Goal: Transaction & Acquisition: Purchase product/service

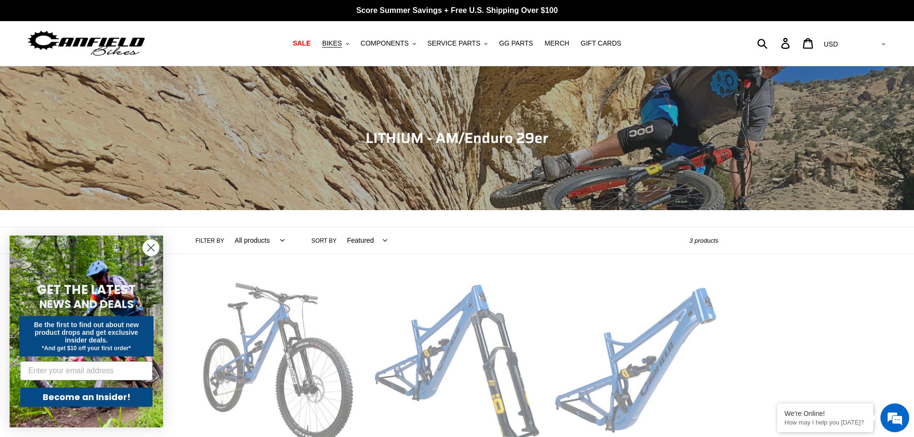
click at [273, 242] on select "All products 29er BFCM23 BFCM24 CBF [GEOGRAPHIC_DATA] Full Suspension [GEOGRAPH…" at bounding box center [257, 240] width 62 height 26
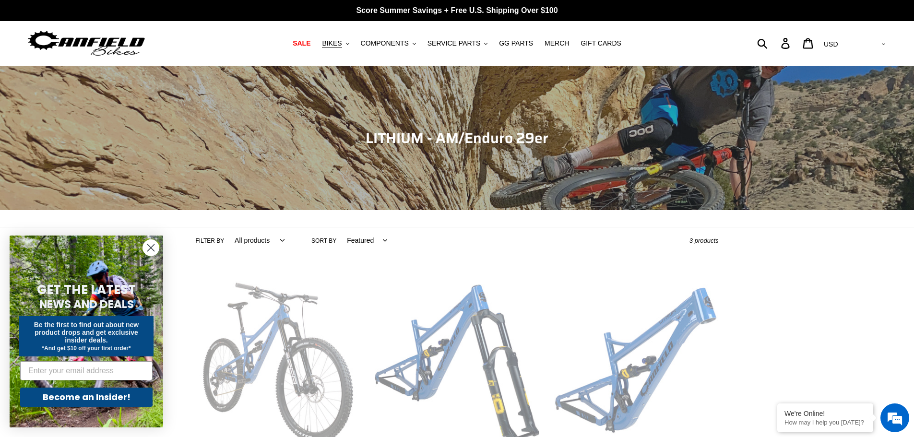
select select "/collections/lithium-long-travel-29er/enduro"
click at [226, 227] on select "All products 29er BFCM23 BFCM24 CBF Enduro Full Suspension Lithium" at bounding box center [257, 240] width 62 height 26
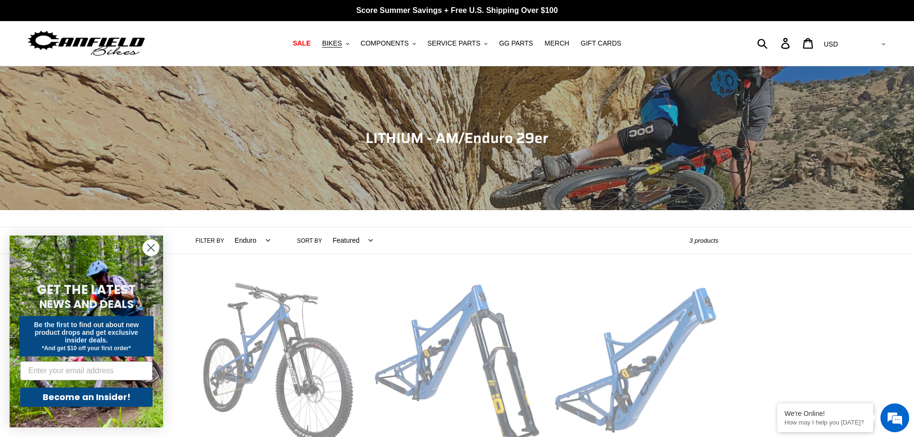
click at [152, 245] on circle "Close dialog" at bounding box center [151, 248] width 16 height 16
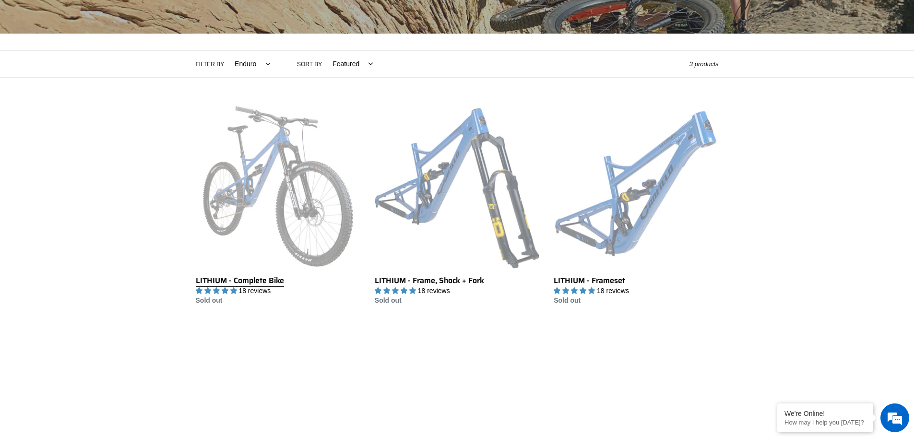
scroll to position [96, 0]
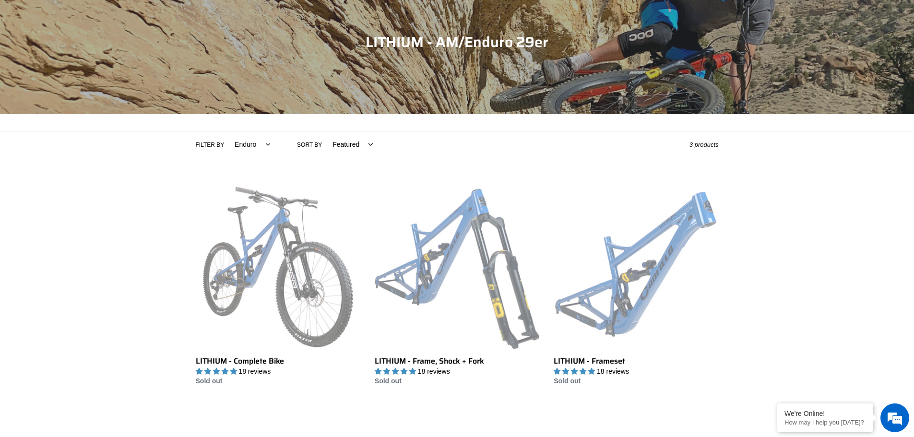
click at [259, 145] on select "All products 29er BFCM23 BFCM24 CBF Enduro Full Suspension Lithium" at bounding box center [250, 144] width 48 height 26
click at [226, 131] on select "All products 29er BFCM23 BFCM24 CBF Enduro Full Suspension Lithium" at bounding box center [250, 144] width 48 height 26
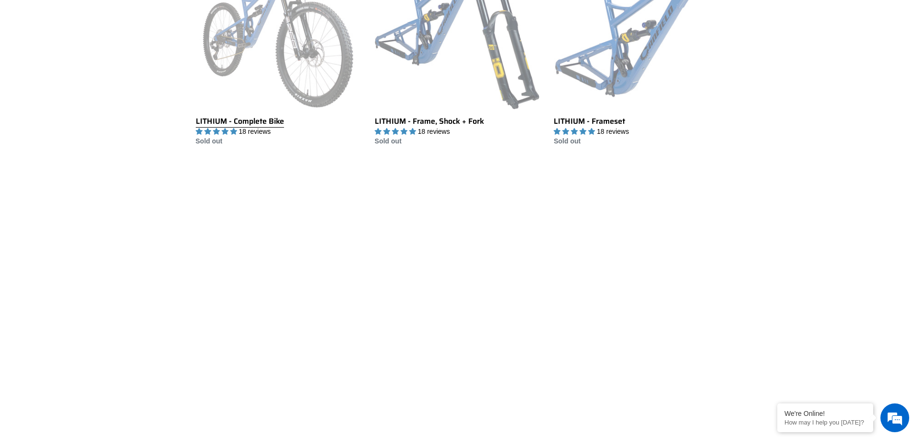
scroll to position [144, 0]
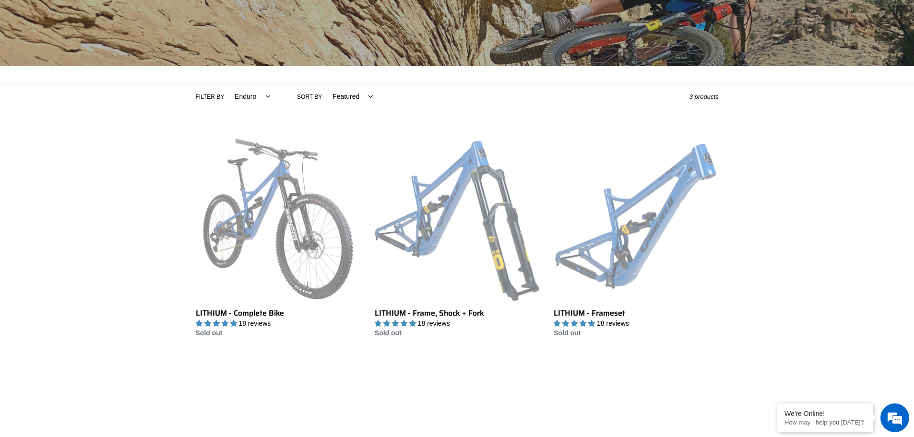
click at [260, 94] on select "All products 29er BFCM23 BFCM24 CBF Enduro Full Suspension Lithium" at bounding box center [250, 96] width 48 height 26
select select "/collections/lithium-long-travel-29er/29er"
click at [226, 83] on select "All products 29er BFCM23 BFCM24 CBF Enduro Full Suspension Lithium" at bounding box center [250, 96] width 48 height 26
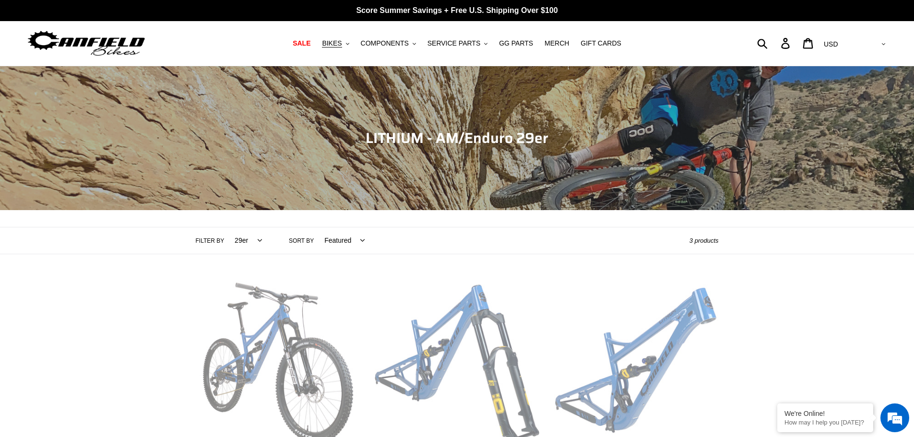
click at [247, 243] on select "All products 29er BFCM23 BFCM24 CBF [GEOGRAPHIC_DATA] Full Suspension [GEOGRAPH…" at bounding box center [246, 240] width 40 height 26
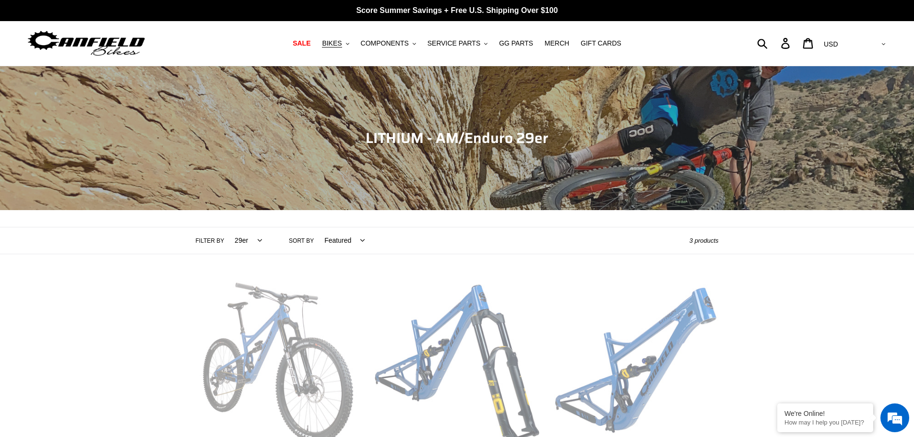
select select "/collections/lithium-long-travel-29er/full-suspension"
click at [226, 227] on select "All products 29er BFCM23 BFCM24 CBF [GEOGRAPHIC_DATA] Full Suspension [GEOGRAPH…" at bounding box center [246, 240] width 40 height 26
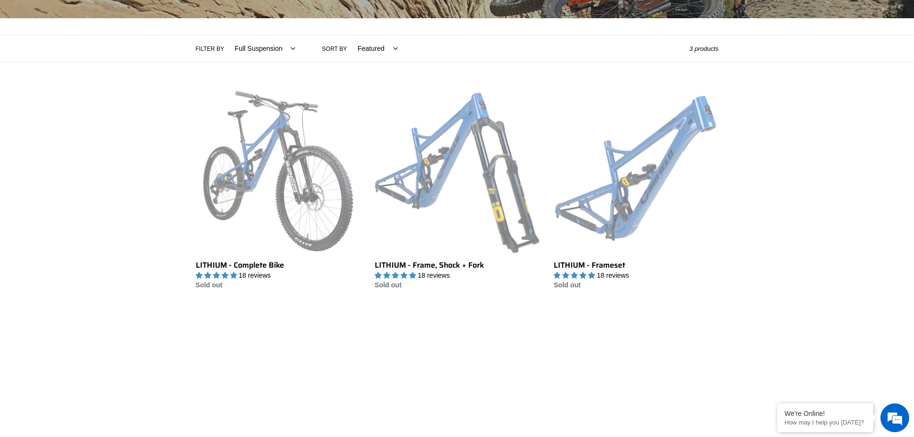
click at [214, 46] on label "Filter by" at bounding box center [210, 49] width 29 height 9
click at [226, 46] on select "All products 29er BFCM23 BFCM24 CBF [GEOGRAPHIC_DATA] Full Suspension [GEOGRAPH…" at bounding box center [262, 49] width 73 height 26
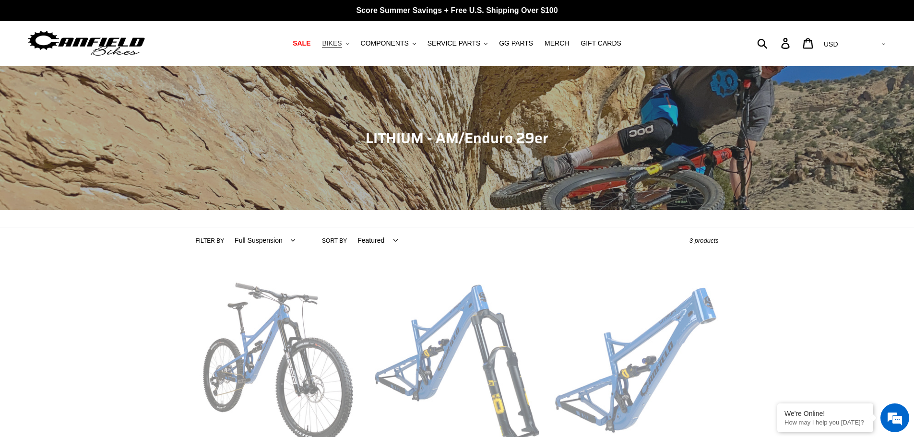
click at [342, 46] on span "BIKES" at bounding box center [332, 43] width 20 height 8
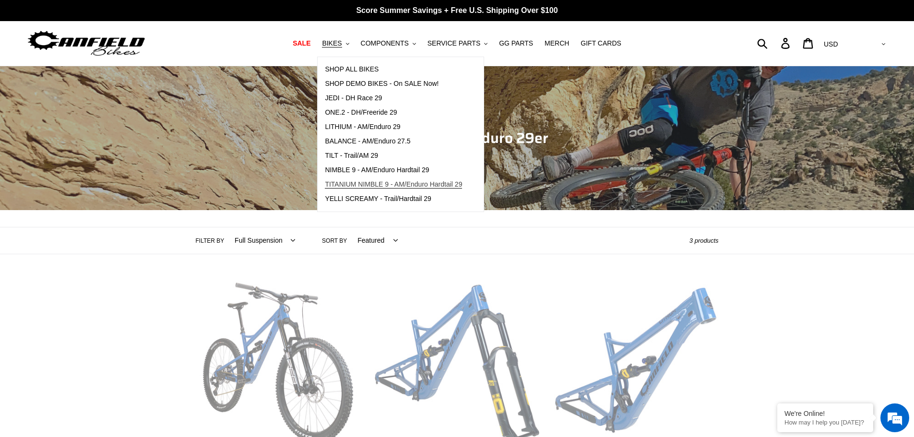
click at [366, 186] on span "TITANIUM NIMBLE 9 - AM/Enduro Hardtail 29" at bounding box center [393, 184] width 137 height 8
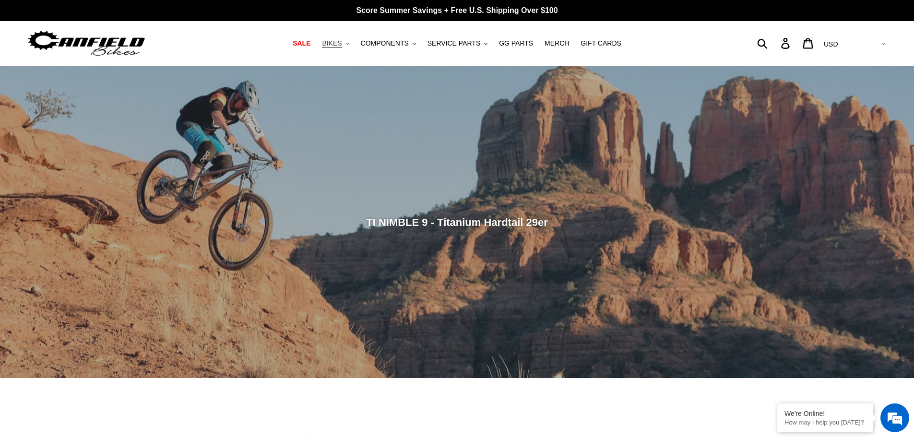
click at [345, 49] on button "BIKES .cls-1{fill:#231f20}" at bounding box center [335, 43] width 36 height 13
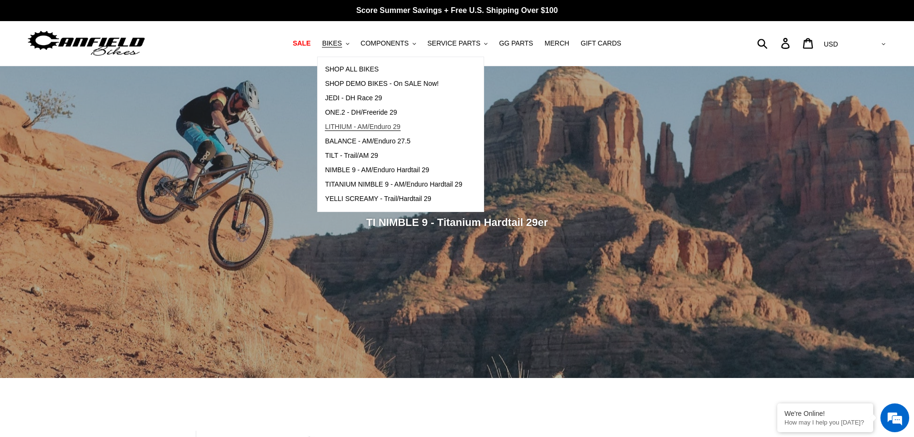
click at [363, 124] on span "LITHIUM - AM/Enduro 29" at bounding box center [362, 127] width 75 height 8
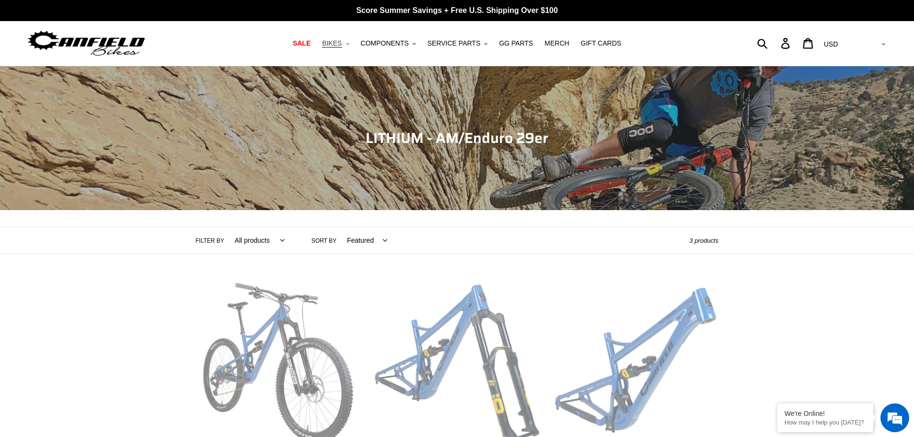
click at [342, 45] on span "BIKES" at bounding box center [332, 43] width 20 height 8
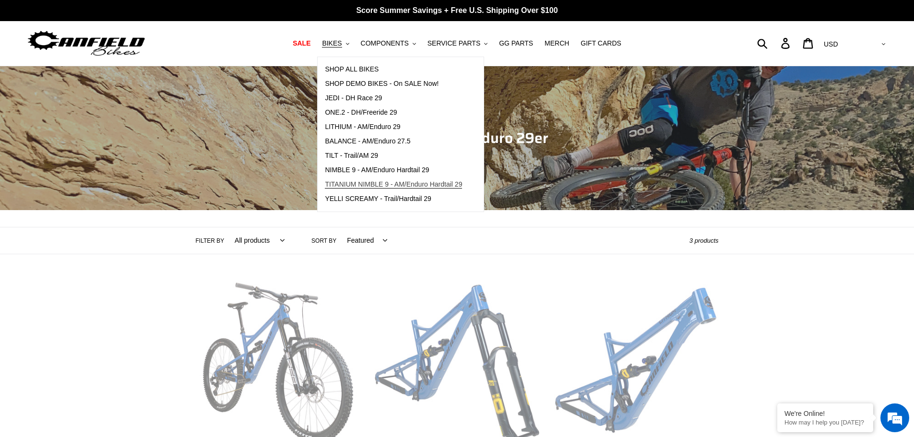
click at [390, 185] on span "TITANIUM NIMBLE 9 - AM/Enduro Hardtail 29" at bounding box center [393, 184] width 137 height 8
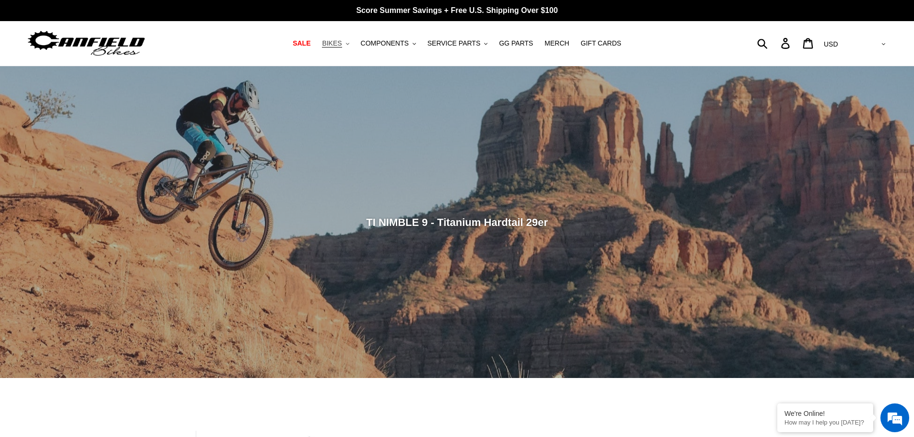
click at [353, 45] on button "BIKES .cls-1{fill:#231f20}" at bounding box center [335, 43] width 36 height 13
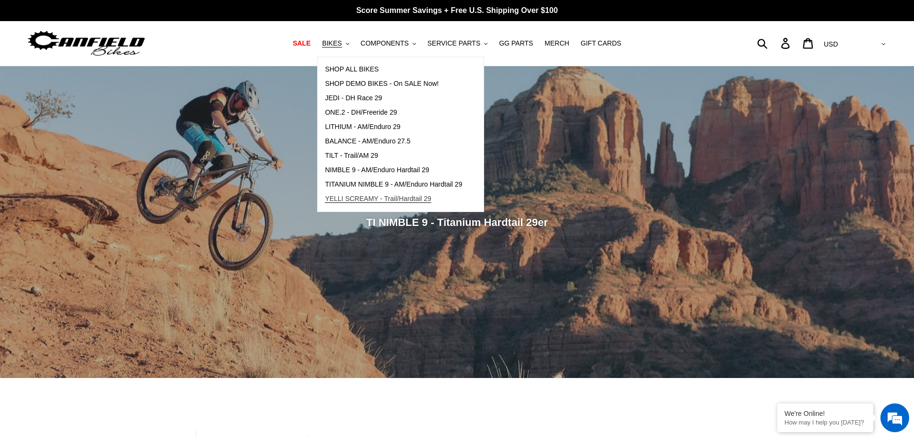
click at [359, 195] on span "YELLI SCREAMY - Trail/Hardtail 29" at bounding box center [378, 199] width 107 height 8
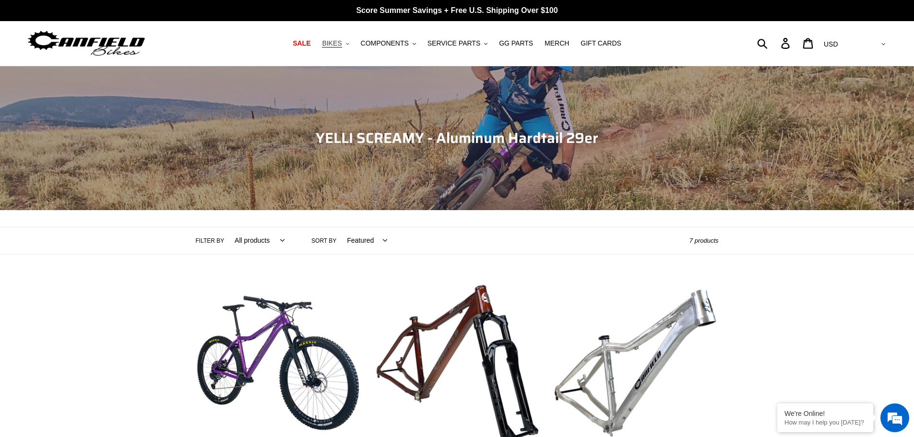
click at [342, 46] on span "BIKES" at bounding box center [332, 43] width 20 height 8
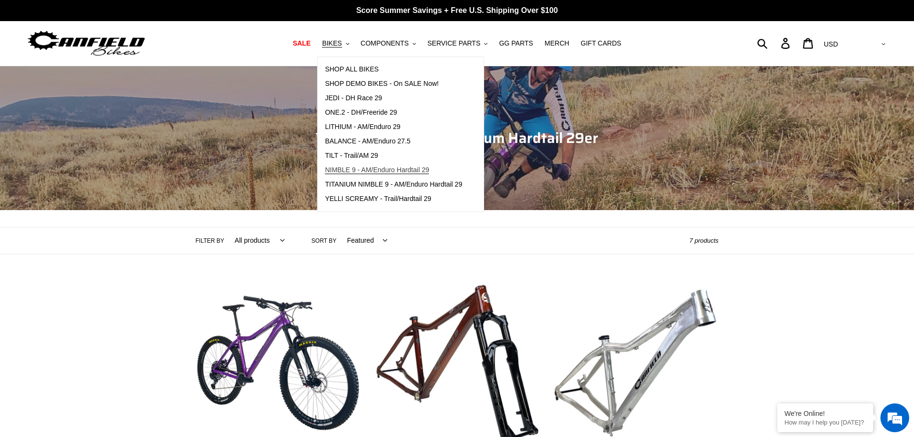
click at [351, 169] on span "NIMBLE 9 - AM/Enduro Hardtail 29" at bounding box center [377, 170] width 104 height 8
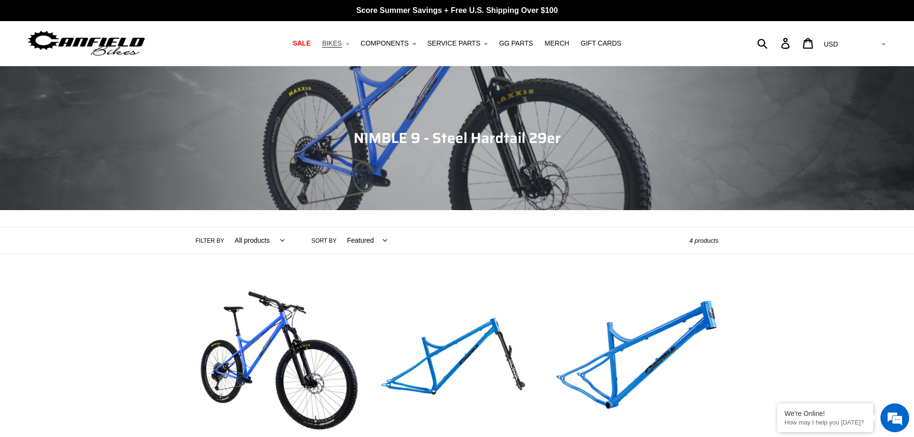
click at [353, 43] on button "BIKES .cls-1{fill:#231f20}" at bounding box center [335, 43] width 36 height 13
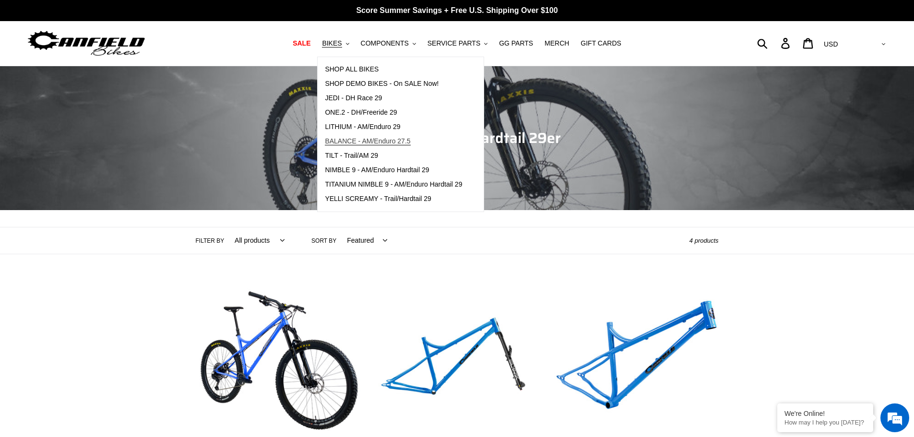
click at [357, 140] on span "BALANCE - AM/Enduro 27.5" at bounding box center [367, 141] width 85 height 8
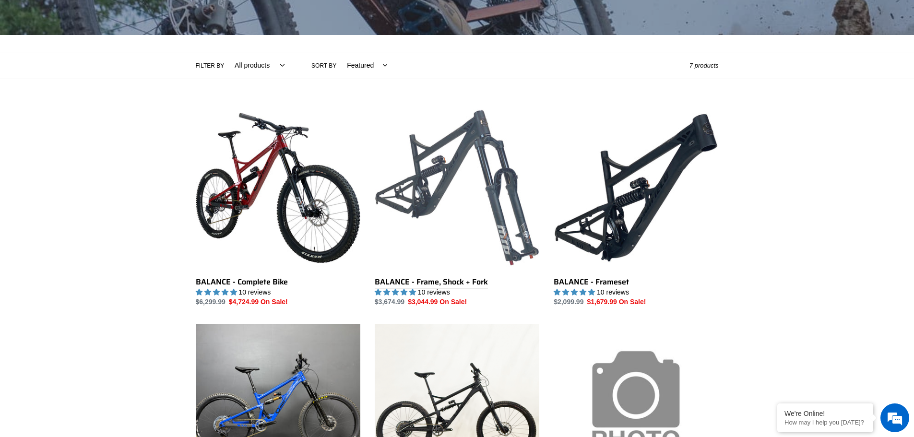
scroll to position [192, 0]
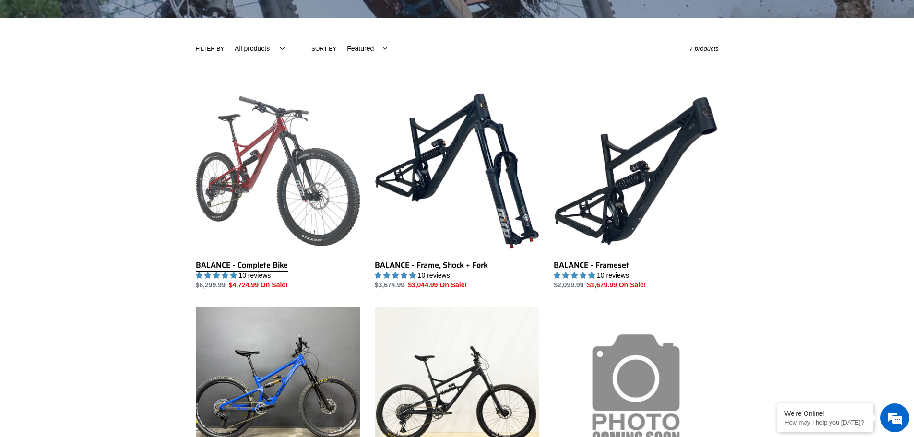
click at [294, 206] on link "BALANCE - Complete Bike" at bounding box center [278, 190] width 165 height 202
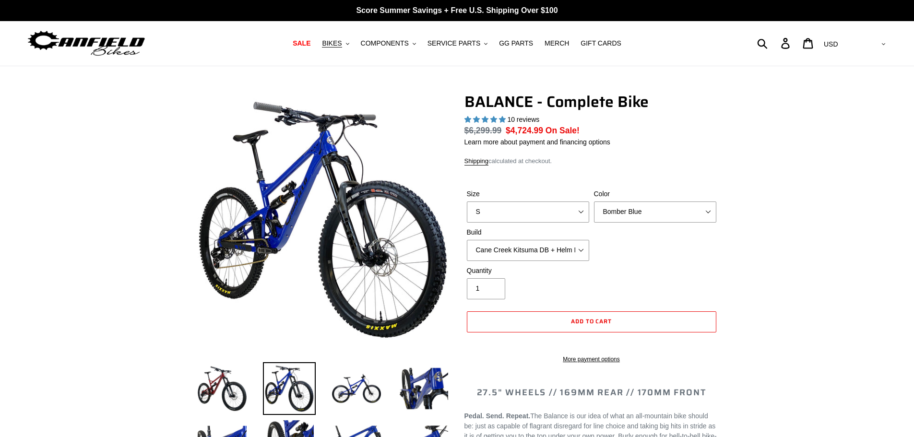
select select "highest-rating"
click at [573, 215] on select "S M L XL" at bounding box center [528, 211] width 122 height 21
select select "L"
click at [467, 201] on select "S M L XL" at bounding box center [528, 211] width 122 height 21
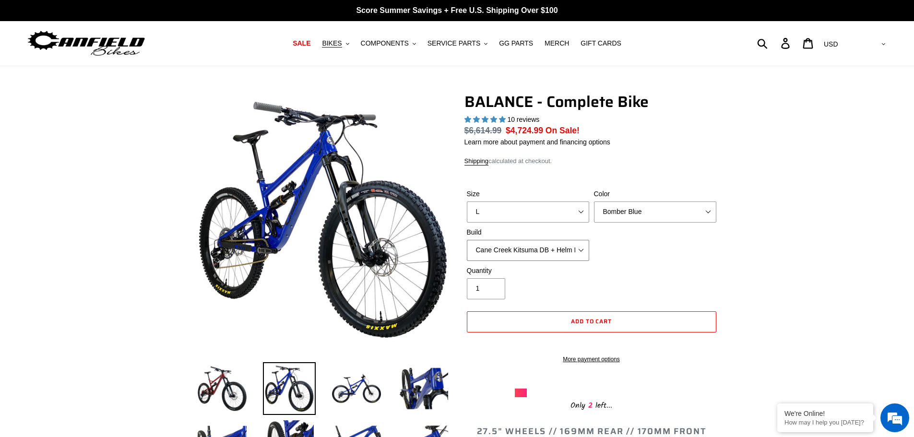
click at [582, 249] on select "Cane Creek Kitsuma DB + Helm MKII + SRAM GX Cane Creek Kitsuma DB + Helm MKII +…" at bounding box center [528, 250] width 122 height 21
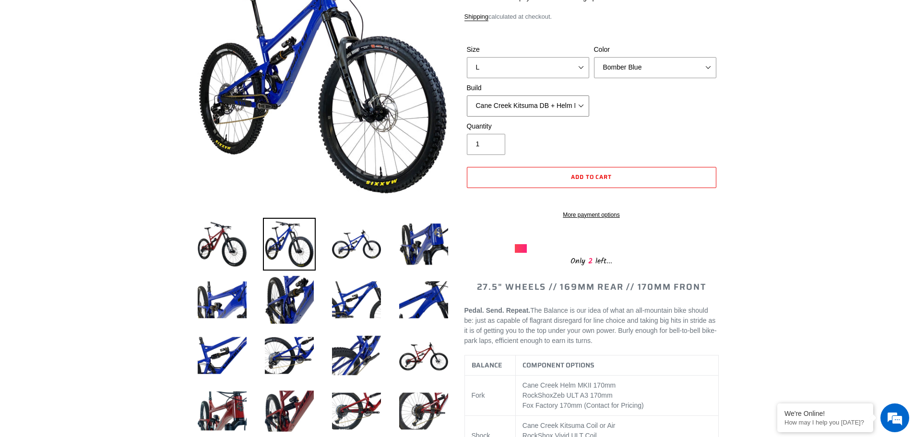
scroll to position [144, 0]
click at [580, 107] on select "Cane Creek Kitsuma DB + Helm MKII + SRAM GX Cane Creek Kitsuma DB + Helm MKII +…" at bounding box center [528, 106] width 122 height 21
click at [707, 67] on select "Bomber Blue Goat's Blood Stealth Black" at bounding box center [655, 68] width 122 height 21
click at [581, 105] on select "Cane Creek Kitsuma DB + Helm MKII + SRAM GX Cane Creek Kitsuma DB + Helm MKII +…" at bounding box center [528, 106] width 122 height 21
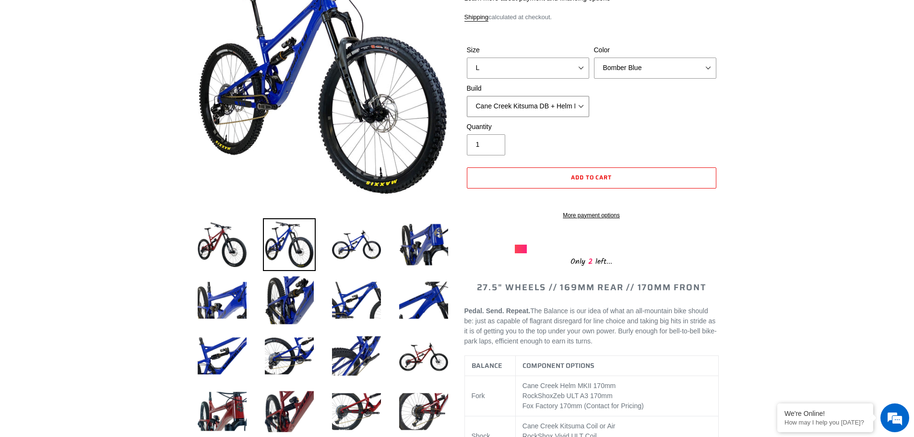
click at [467, 96] on select "Cane Creek Kitsuma DB + Helm MKII + SRAM GX Cane Creek Kitsuma DB + Helm MKII +…" at bounding box center [528, 106] width 122 height 21
click at [574, 103] on select "Cane Creek Kitsuma DB + Helm MKII + SRAM GX Cane Creek Kitsuma DB + Helm MKII +…" at bounding box center [528, 106] width 122 height 21
click at [467, 96] on select "Cane Creek Kitsuma DB + Helm MKII + SRAM GX Cane Creek Kitsuma DB + Helm MKII +…" at bounding box center [528, 106] width 122 height 21
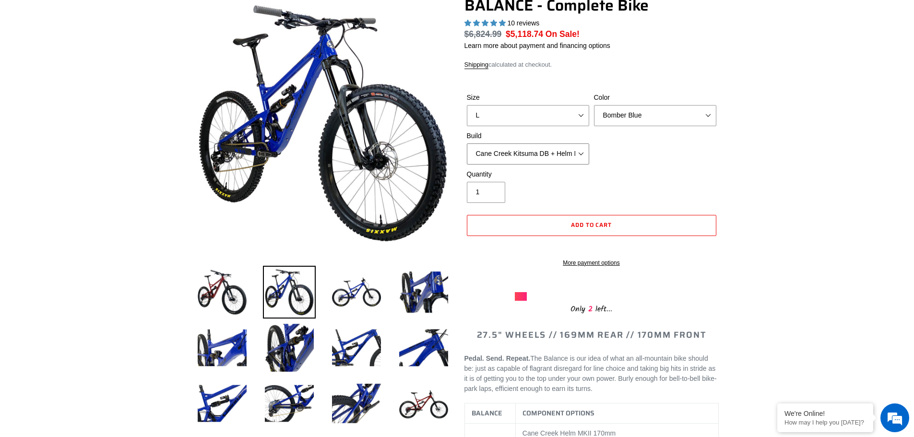
scroll to position [96, 0]
click at [354, 283] on img at bounding box center [356, 292] width 53 height 53
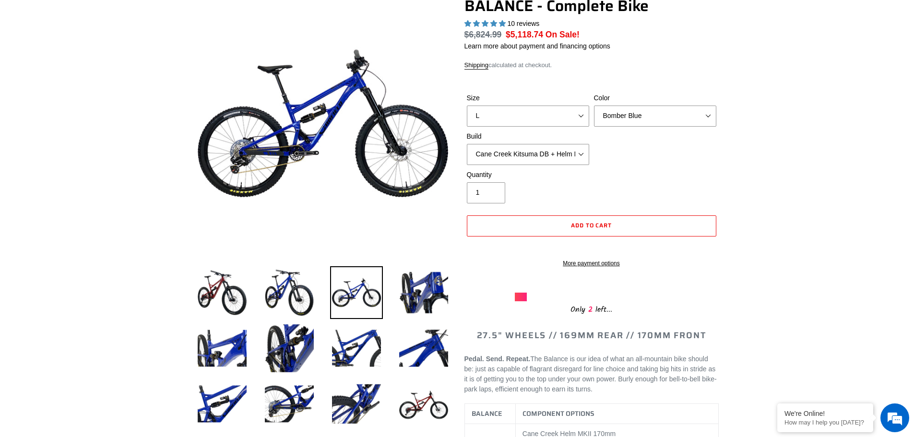
scroll to position [0, 0]
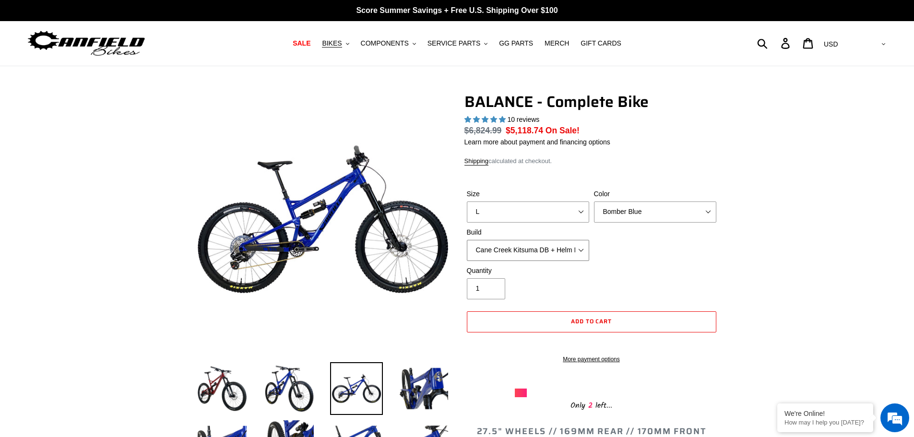
click at [581, 245] on select "Cane Creek Kitsuma DB + Helm MKII + SRAM GX Cane Creek Kitsuma DB + Helm MKII +…" at bounding box center [528, 250] width 122 height 21
click at [467, 240] on select "Cane Creek Kitsuma DB + Helm MKII + SRAM GX Cane Creek Kitsuma DB + Helm MKII +…" at bounding box center [528, 250] width 122 height 21
click at [580, 249] on select "Cane Creek Kitsuma DB + Helm MKII + SRAM GX Cane Creek Kitsuma DB + Helm MKII +…" at bounding box center [528, 250] width 122 height 21
click at [467, 240] on select "Cane Creek Kitsuma DB + Helm MKII + SRAM GX Cane Creek Kitsuma DB + Helm MKII +…" at bounding box center [528, 250] width 122 height 21
click at [581, 251] on select "Cane Creek Kitsuma DB + Helm MKII + SRAM GX Cane Creek Kitsuma DB + Helm MKII +…" at bounding box center [528, 250] width 122 height 21
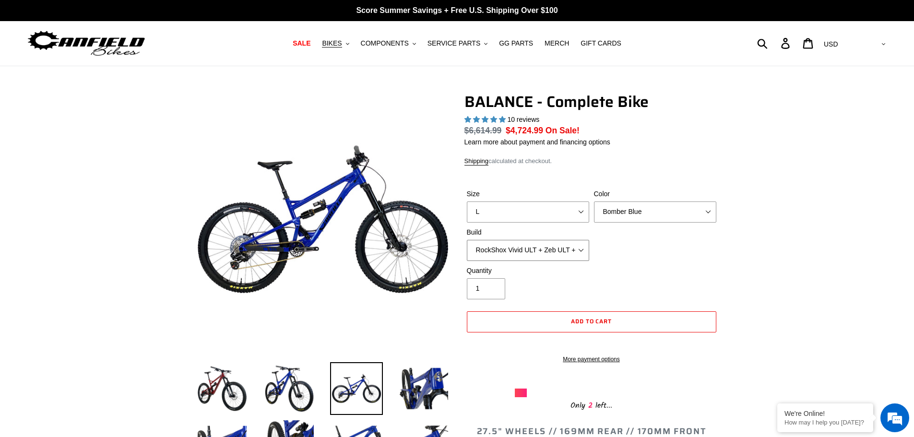
click at [467, 240] on select "Cane Creek Kitsuma DB + Helm MKII + SRAM GX Cane Creek Kitsuma DB + Helm MKII +…" at bounding box center [528, 250] width 122 height 21
click at [578, 249] on select "Cane Creek Kitsuma DB + Helm MKII + SRAM GX Cane Creek Kitsuma DB + Helm MKII +…" at bounding box center [528, 250] width 122 height 21
select select "RockShox Vivid ULT + Zeb ULT + Shimano XT"
click at [467, 240] on select "Cane Creek Kitsuma DB + Helm MKII + SRAM GX Cane Creek Kitsuma DB + Helm MKII +…" at bounding box center [528, 250] width 122 height 21
click at [692, 212] on select "Bomber Blue Goat's Blood Stealth Black" at bounding box center [655, 211] width 122 height 21
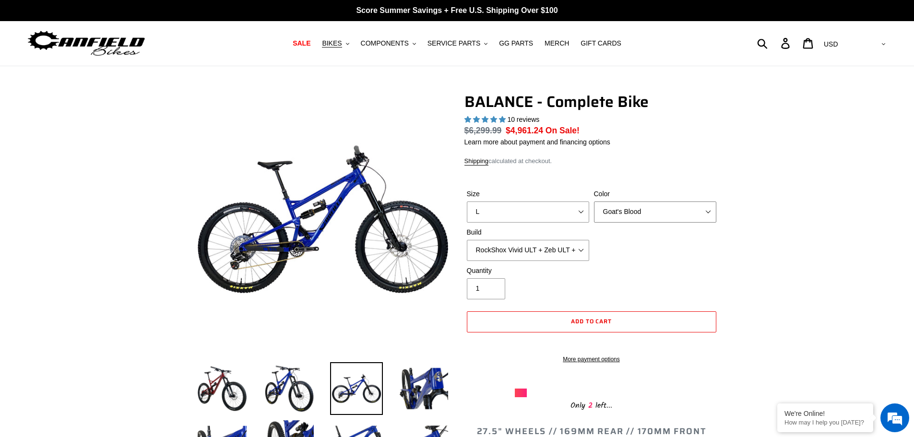
click at [594, 201] on select "Bomber Blue Goat's Blood Stealth Black" at bounding box center [655, 211] width 122 height 21
click at [697, 211] on select "Bomber Blue Goat's Blood Stealth Black" at bounding box center [655, 211] width 122 height 21
click at [594, 201] on select "Bomber Blue Goat's Blood Stealth Black" at bounding box center [655, 211] width 122 height 21
click at [681, 210] on select "Bomber Blue Goat's Blood Stealth Black" at bounding box center [655, 211] width 122 height 21
select select "Stealth Black"
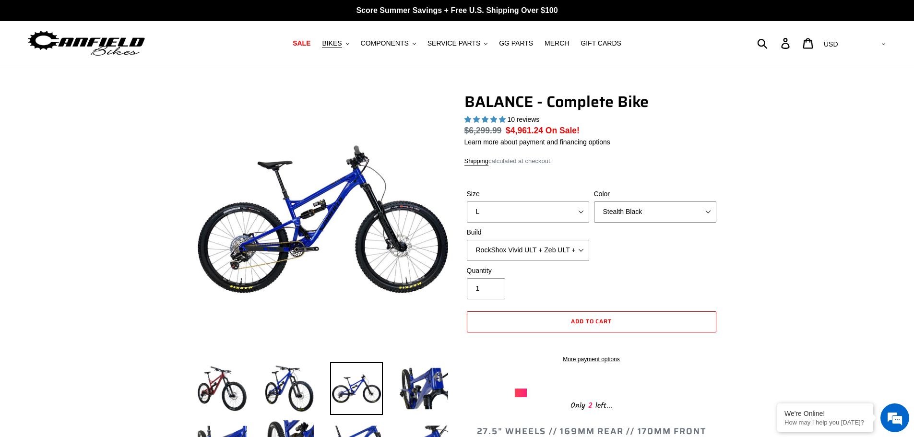
click at [594, 201] on select "Bomber Blue Goat's Blood Stealth Black" at bounding box center [655, 211] width 122 height 21
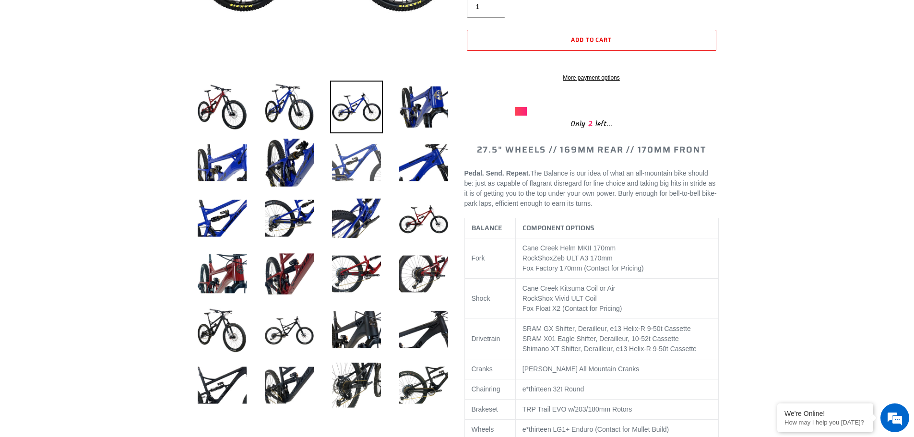
scroll to position [288, 0]
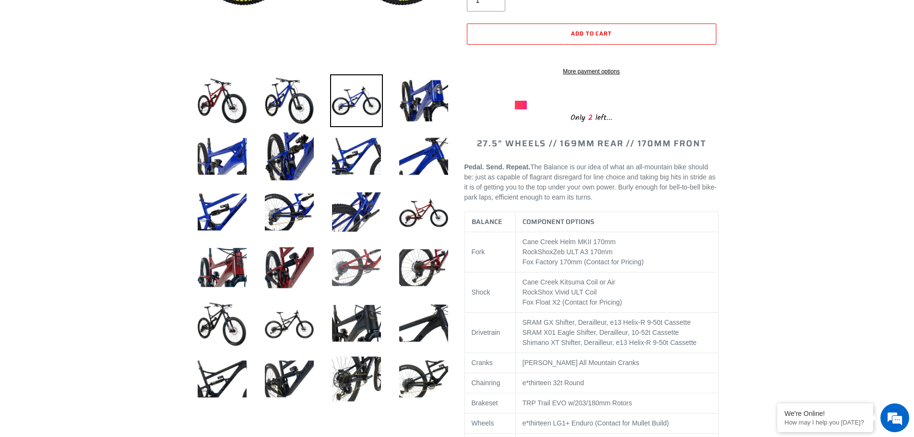
click at [353, 266] on img at bounding box center [356, 267] width 53 height 53
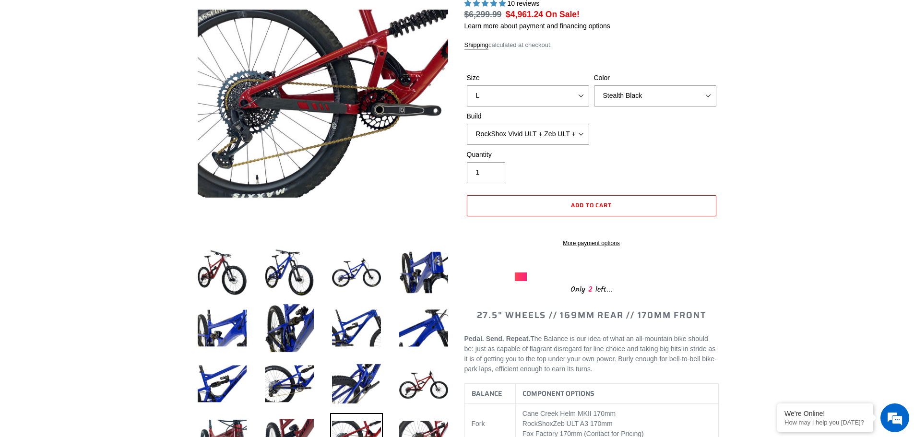
scroll to position [96, 0]
